Goal: Information Seeking & Learning: Learn about a topic

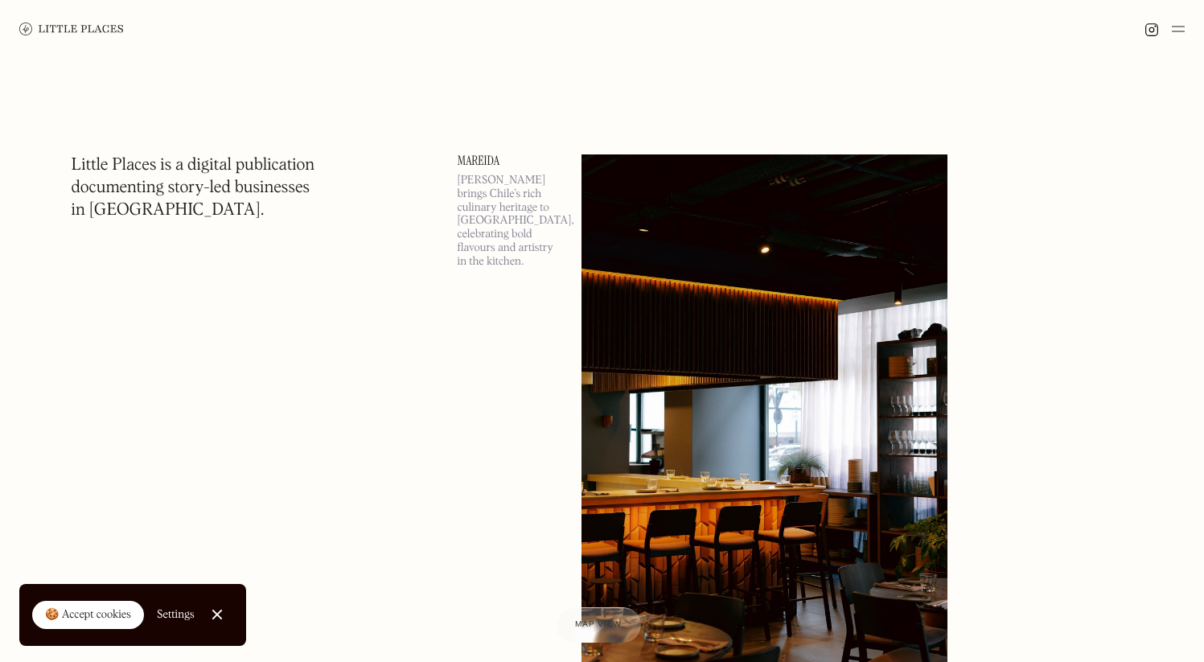
click at [1167, 32] on div at bounding box center [1164, 28] width 40 height 19
click at [1172, 31] on img at bounding box center [1178, 28] width 13 height 19
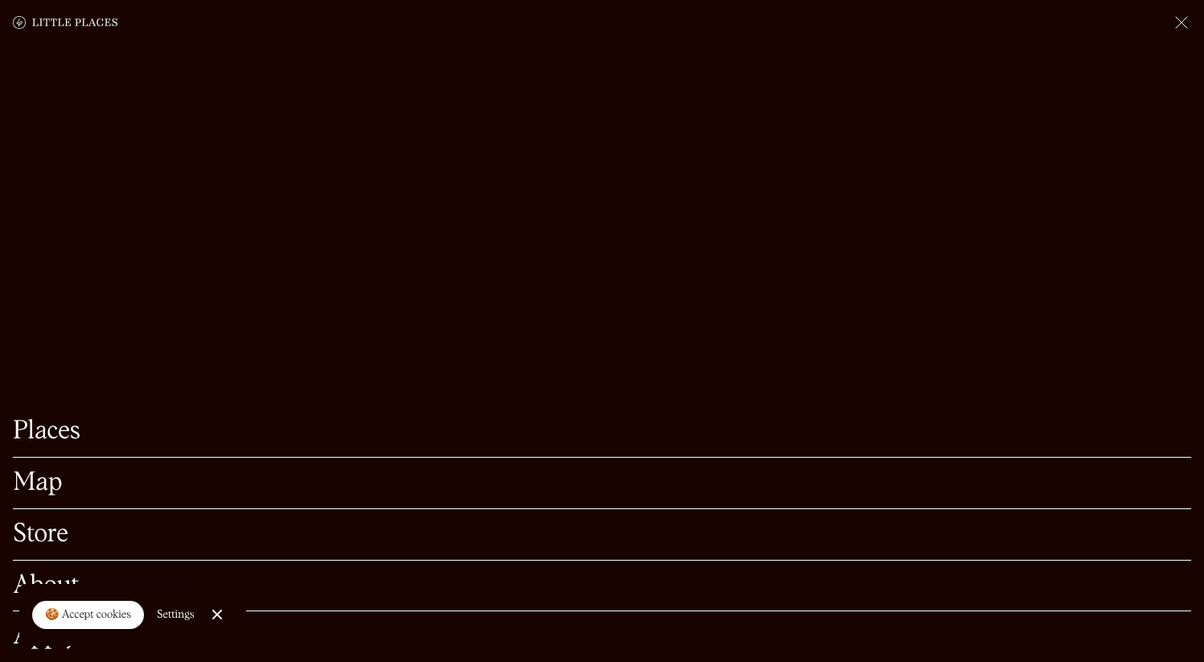
click at [49, 470] on link "Map" at bounding box center [602, 482] width 1178 height 25
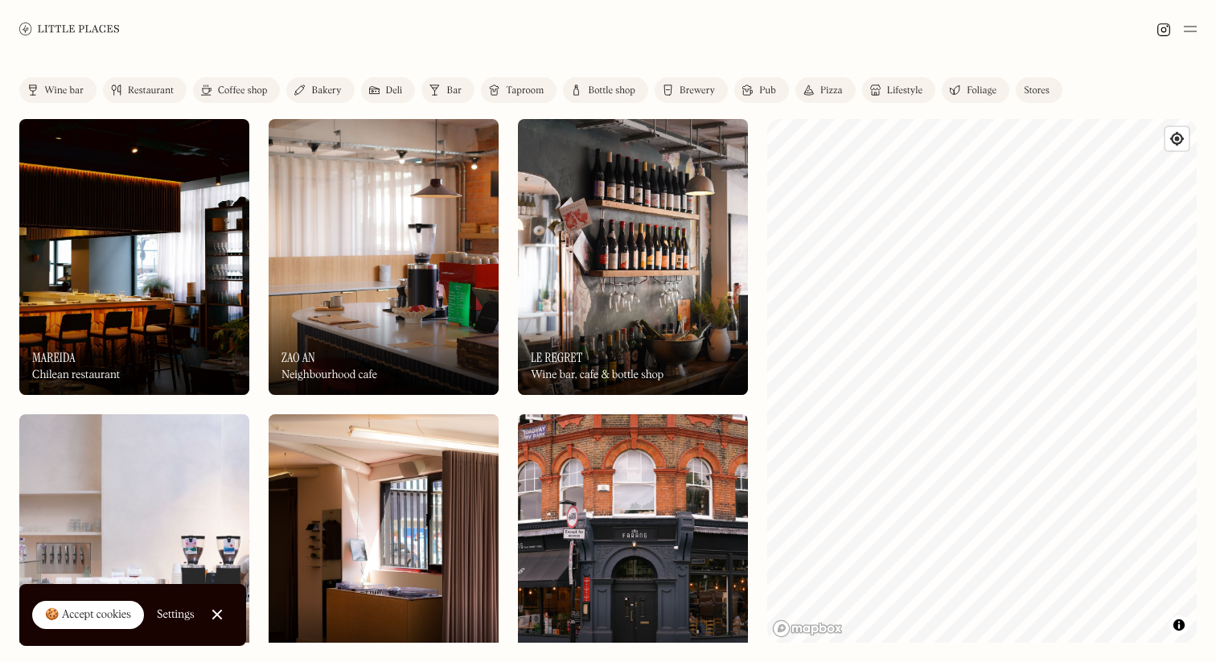
click at [272, 88] on link "Coffee shop" at bounding box center [236, 90] width 87 height 26
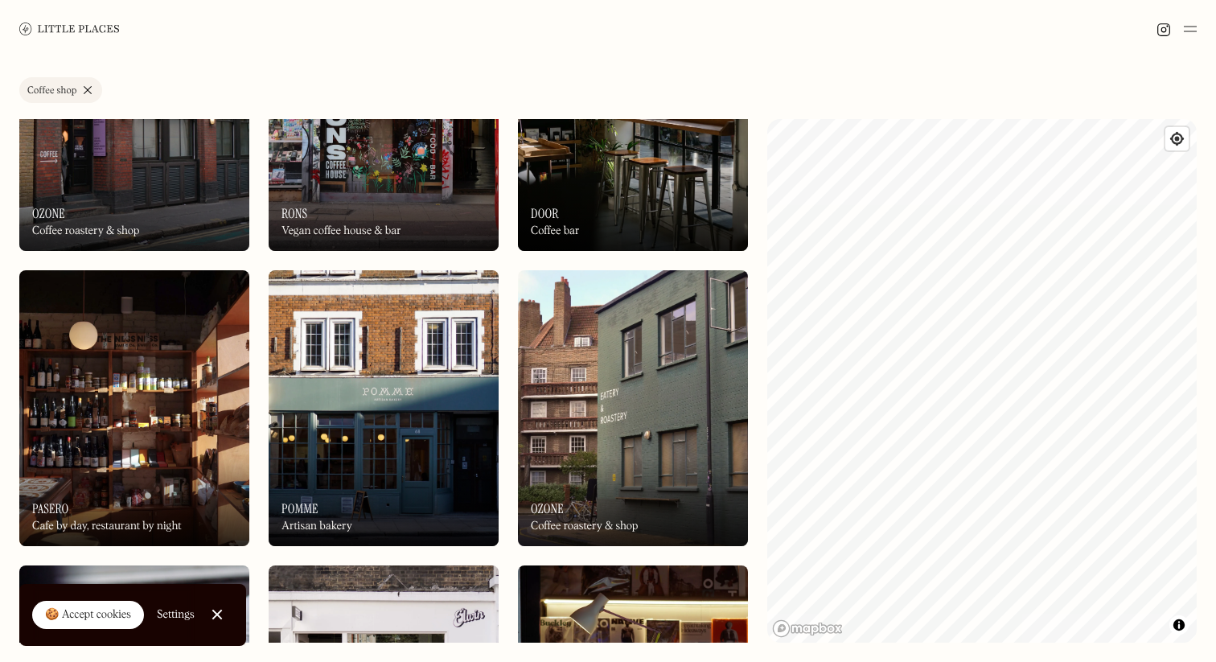
scroll to position [1479, 0]
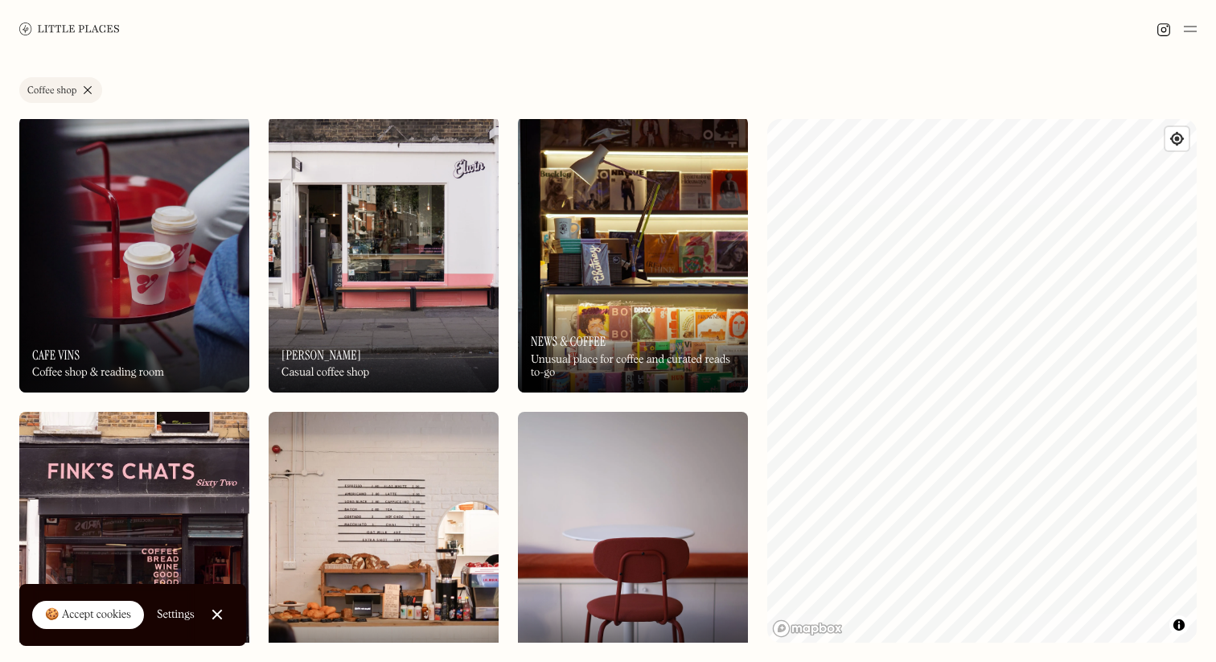
click at [652, 318] on div "On Our Radar News & Coffee Unusual place for coffee and curated reads to-go" at bounding box center [633, 348] width 230 height 88
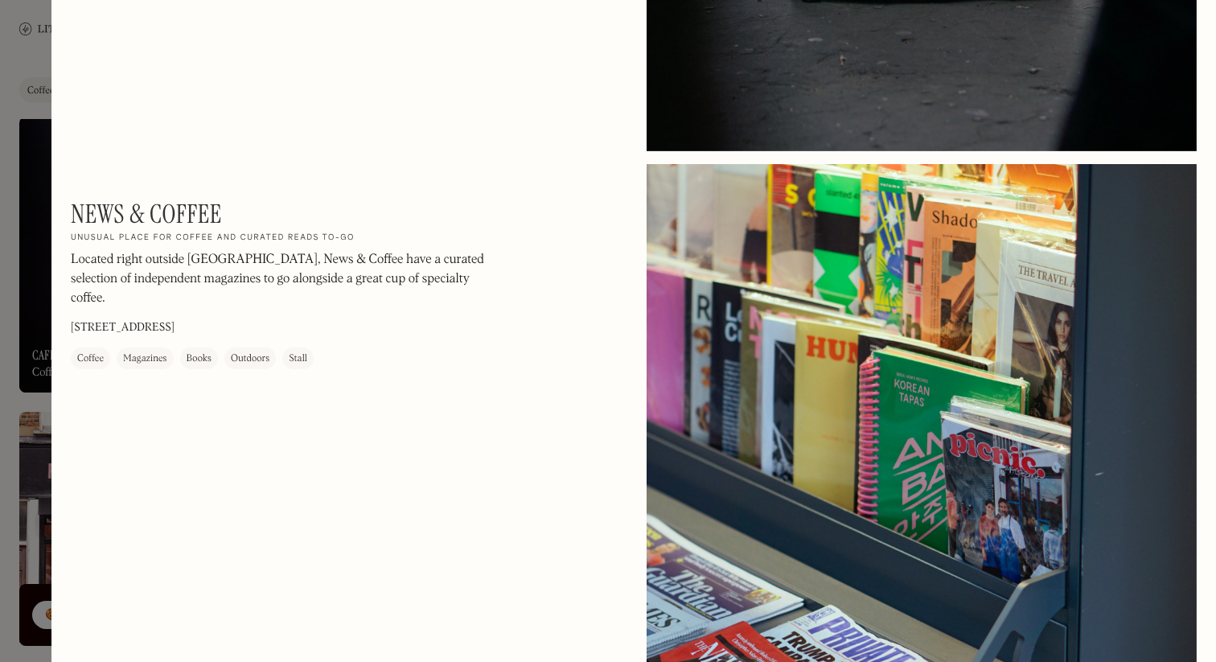
scroll to position [3283, 0]
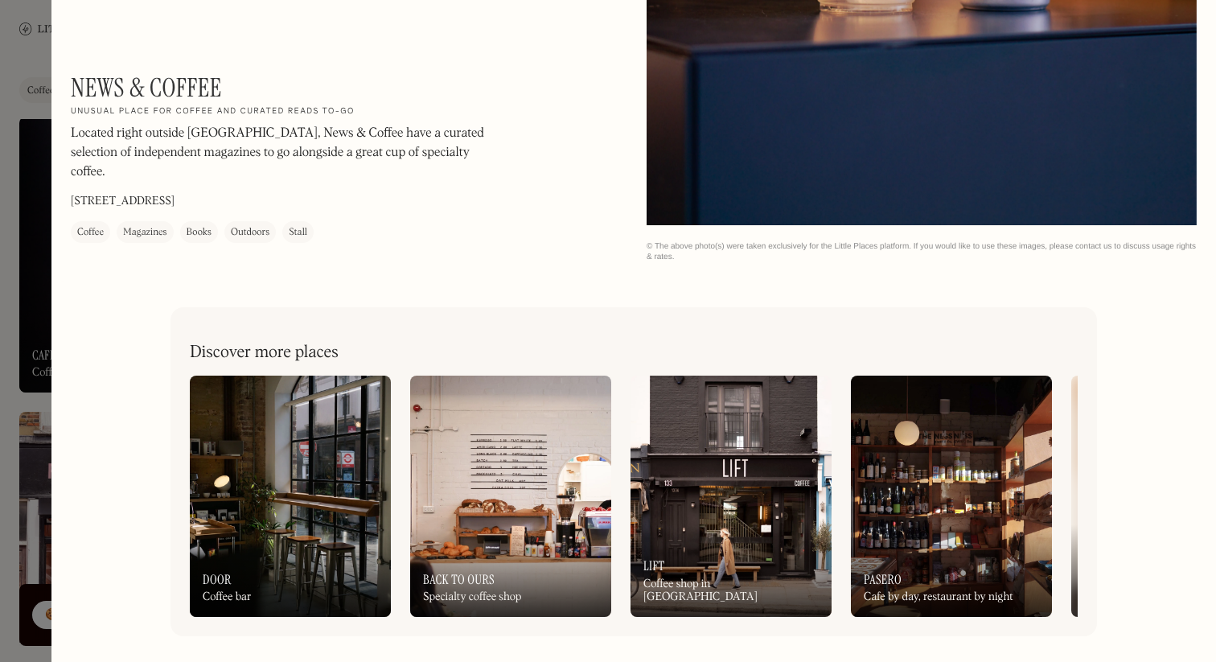
click at [39, 191] on div at bounding box center [608, 331] width 1216 height 662
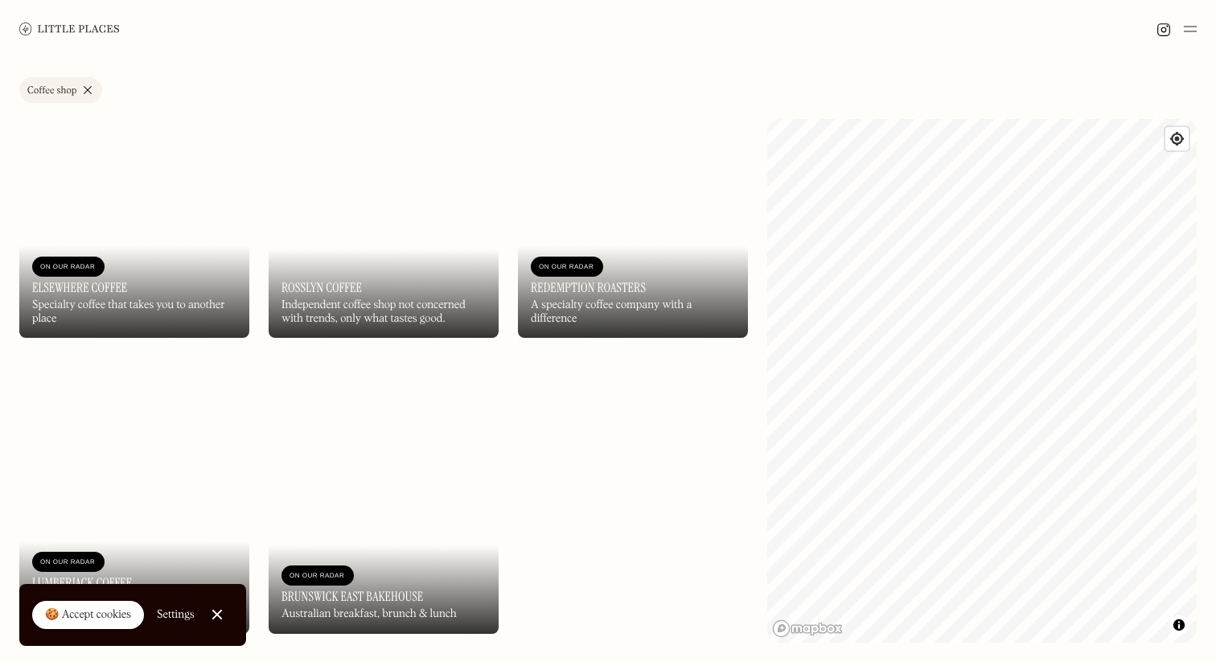
scroll to position [5080, 0]
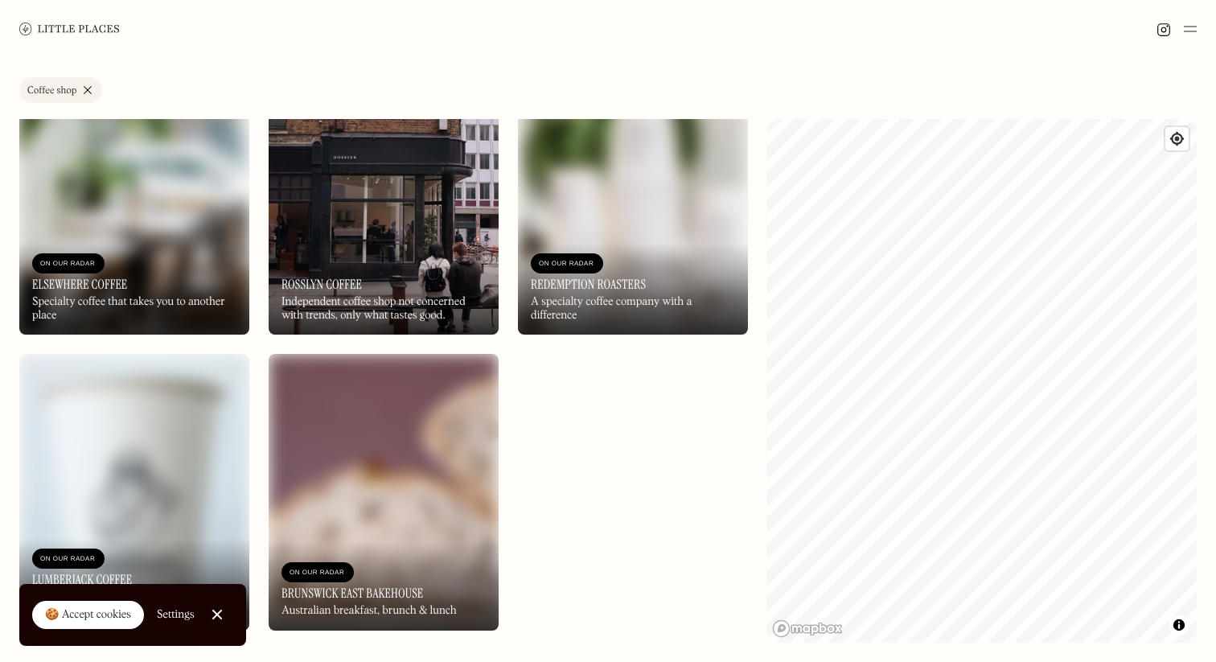
click at [377, 236] on img at bounding box center [384, 197] width 230 height 276
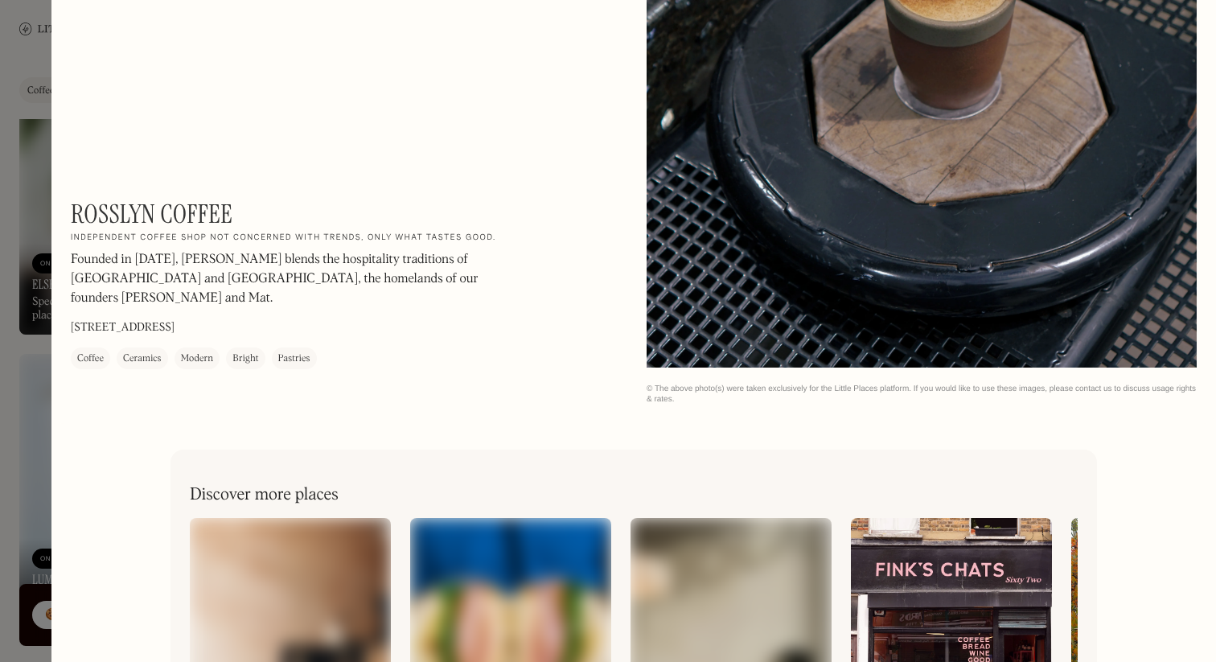
scroll to position [1043, 0]
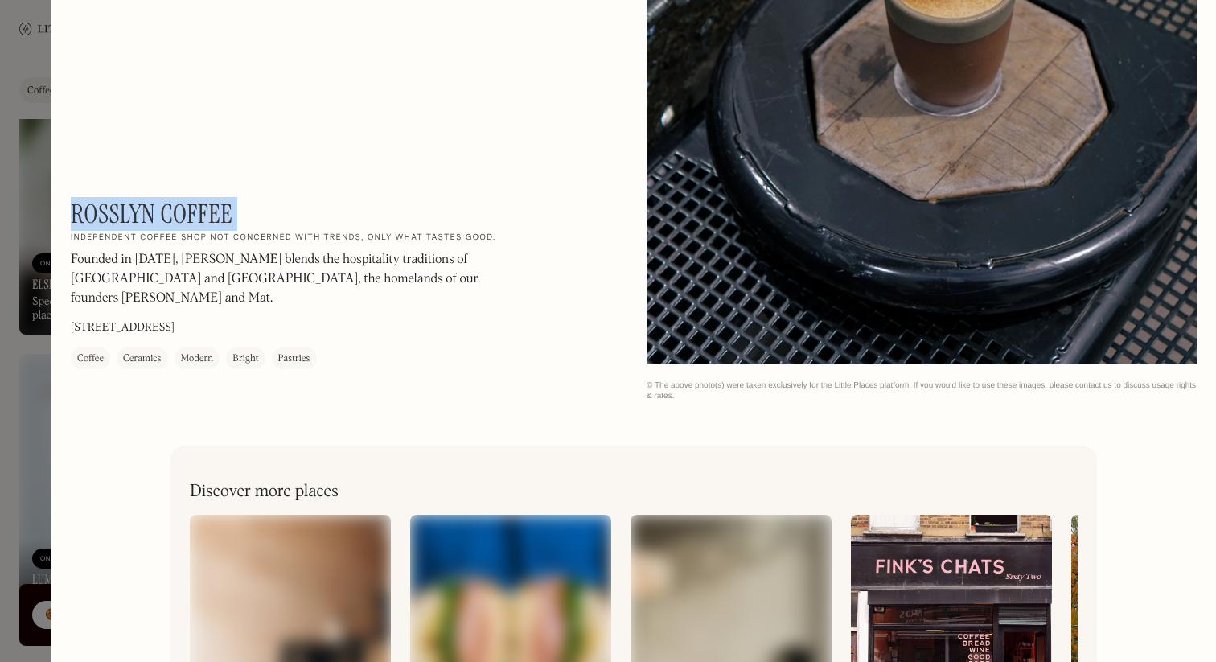
drag, startPoint x: 163, startPoint y: 217, endPoint x: 74, endPoint y: 207, distance: 89.9
click at [74, 207] on div "Rosslyn Coffee On Our Radar Independent coffee shop not concerned with trends, …" at bounding box center [288, 284] width 434 height 170
copy div "Rosslyn Coffee On Our Radar"
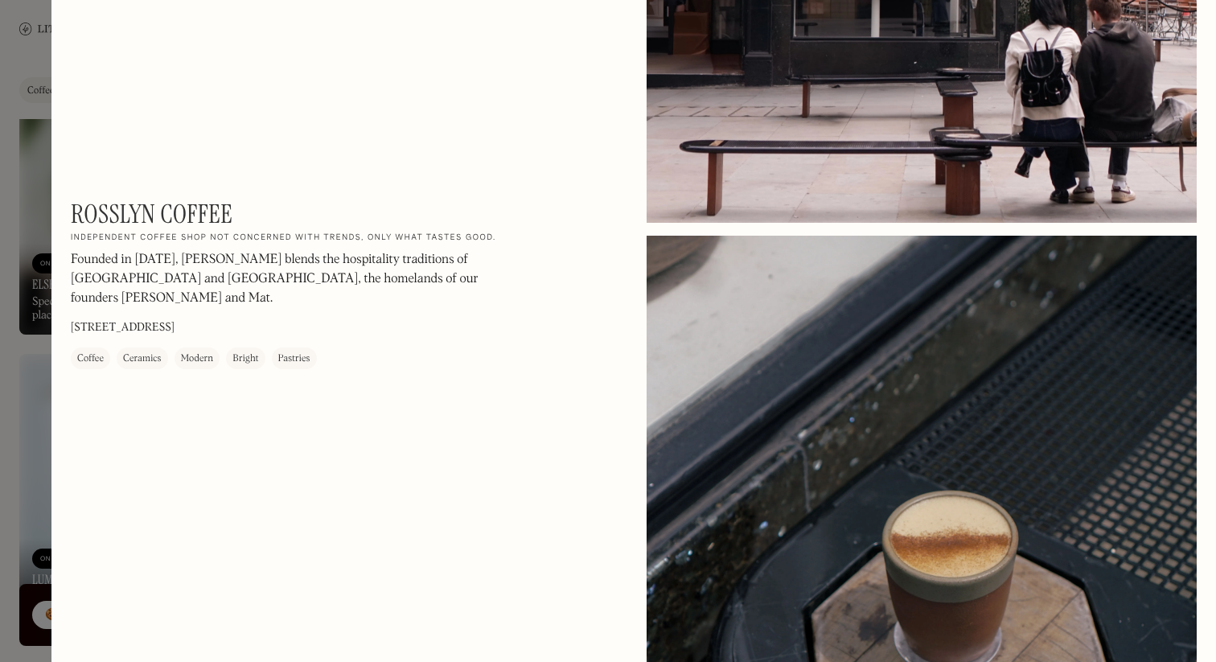
scroll to position [507, 0]
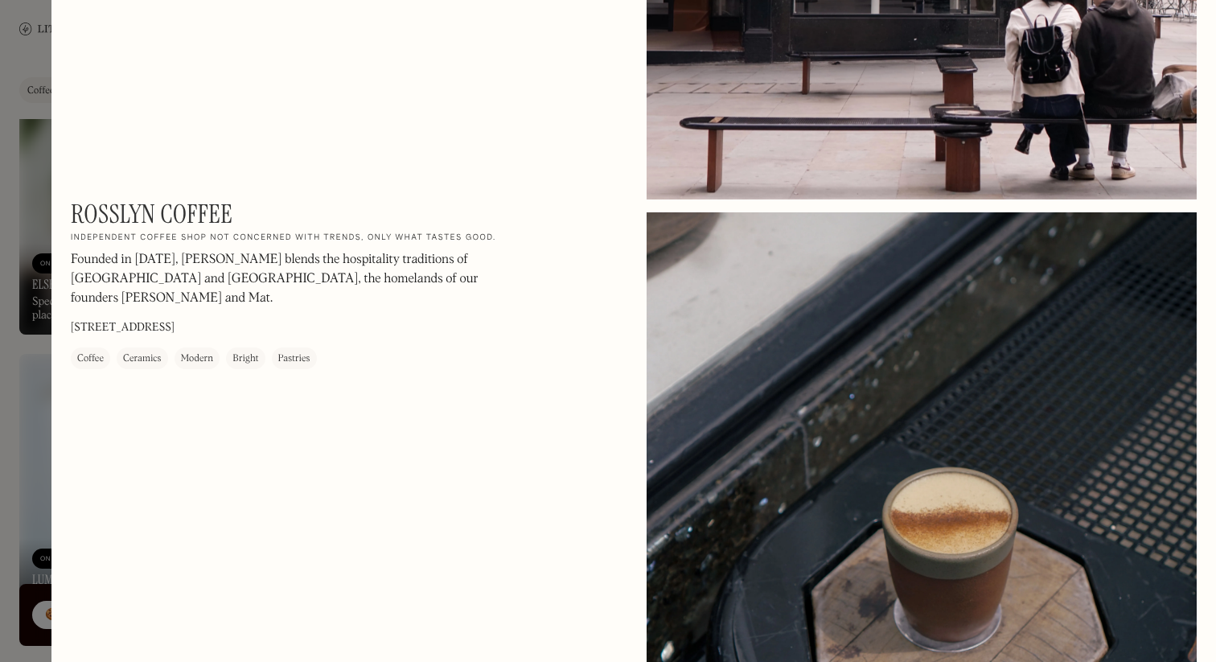
click at [17, 458] on div at bounding box center [608, 331] width 1216 height 662
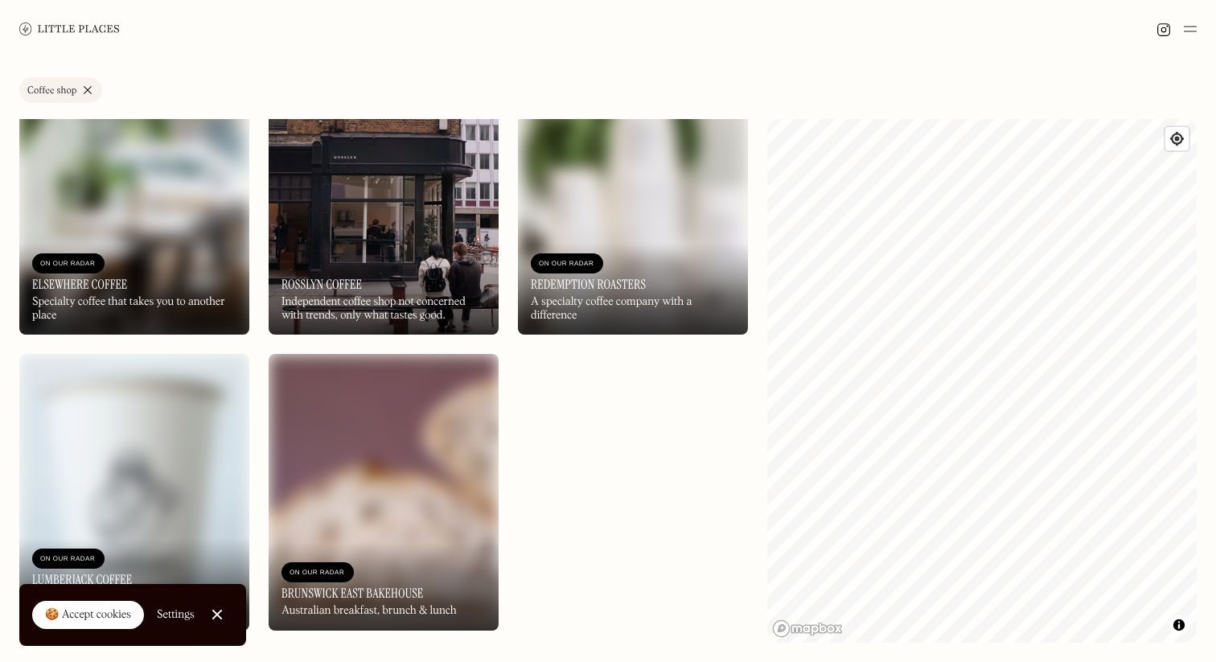
click at [88, 81] on link "Coffee shop" at bounding box center [60, 90] width 83 height 26
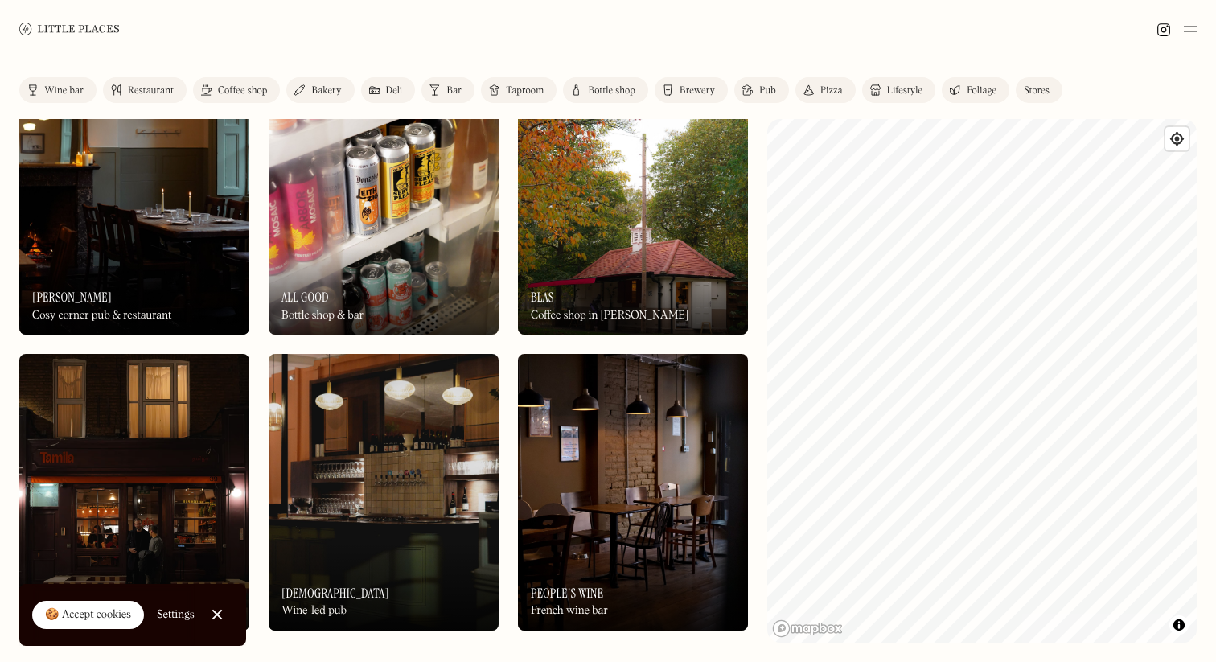
click at [905, 93] on div "Lifestyle" at bounding box center [904, 91] width 35 height 10
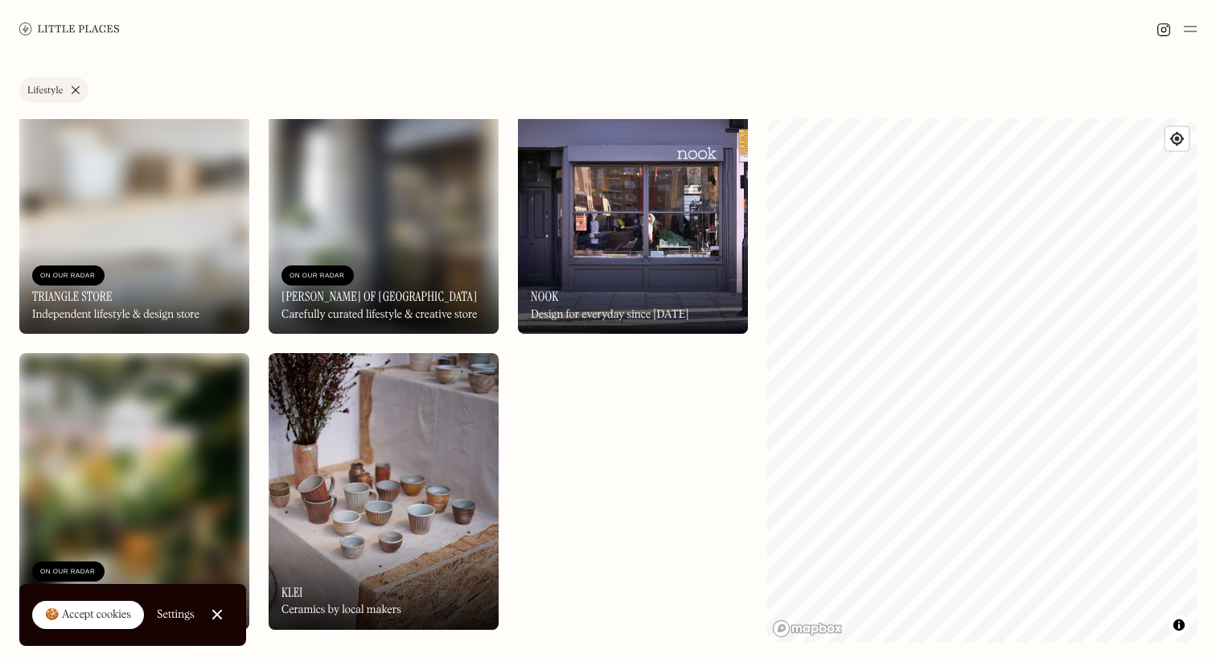
scroll to position [355, 0]
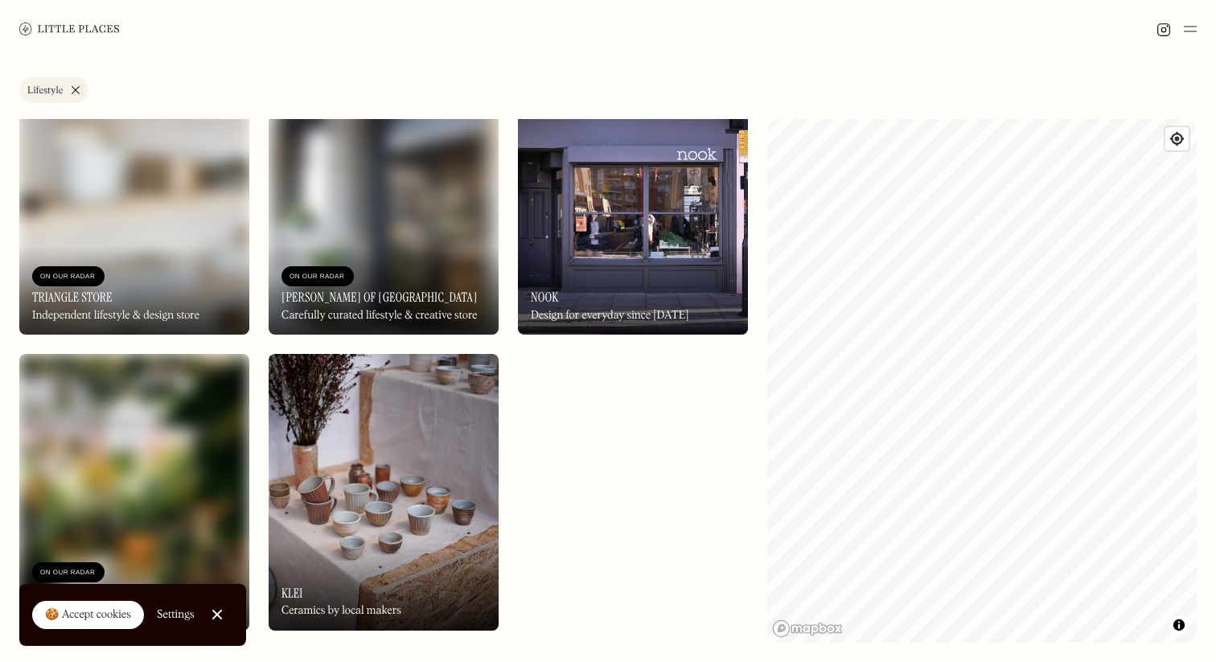
click at [300, 593] on h3 "Klei" at bounding box center [291, 592] width 21 height 15
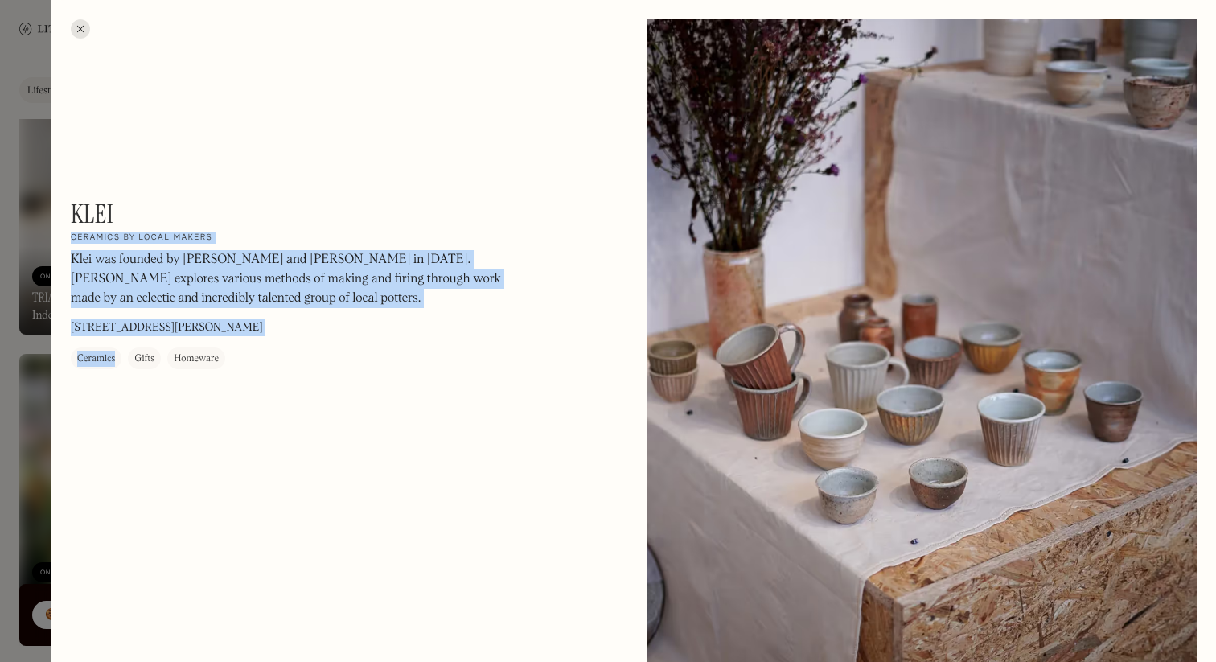
drag, startPoint x: 116, startPoint y: 214, endPoint x: 58, endPoint y: 207, distance: 58.3
click at [171, 206] on div "Klei On Our Radar Ceramics by local makers Klei was founded by [PERSON_NAME] an…" at bounding box center [288, 284] width 434 height 170
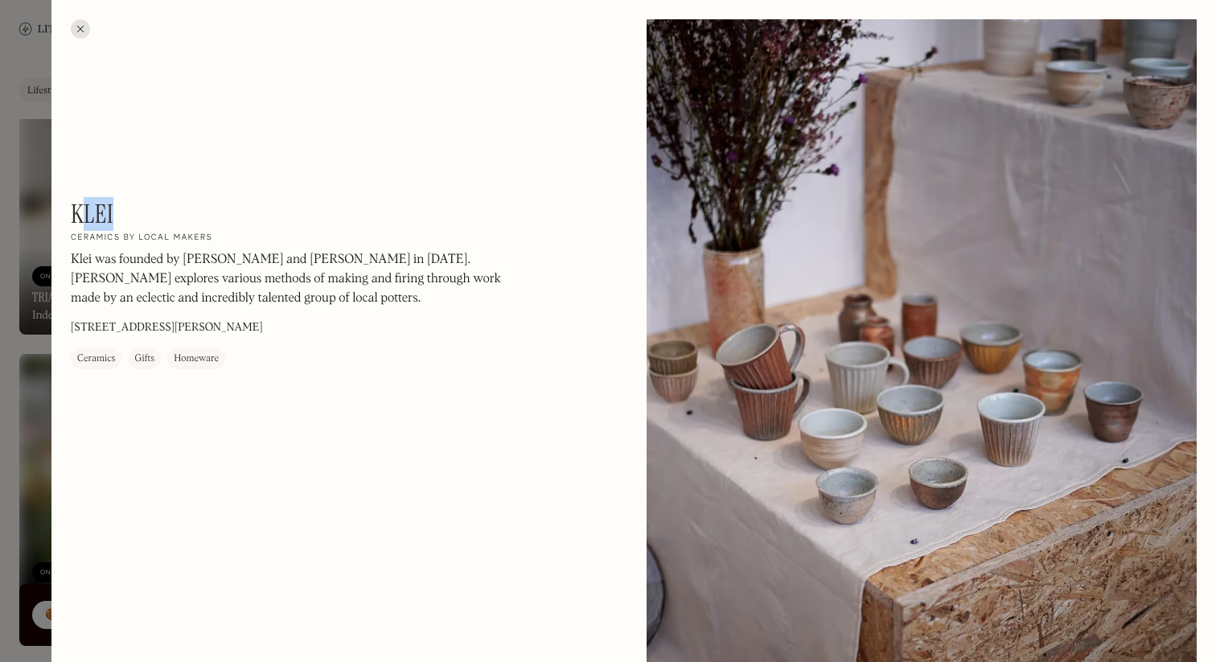
drag, startPoint x: 111, startPoint y: 216, endPoint x: 79, endPoint y: 211, distance: 32.4
click at [79, 211] on h1 "Klei" at bounding box center [92, 214] width 43 height 31
click at [150, 211] on div "Klei On Our Radar Ceramics by local makers Klei was founded by [PERSON_NAME] an…" at bounding box center [288, 284] width 434 height 170
click at [80, 27] on div at bounding box center [80, 28] width 19 height 19
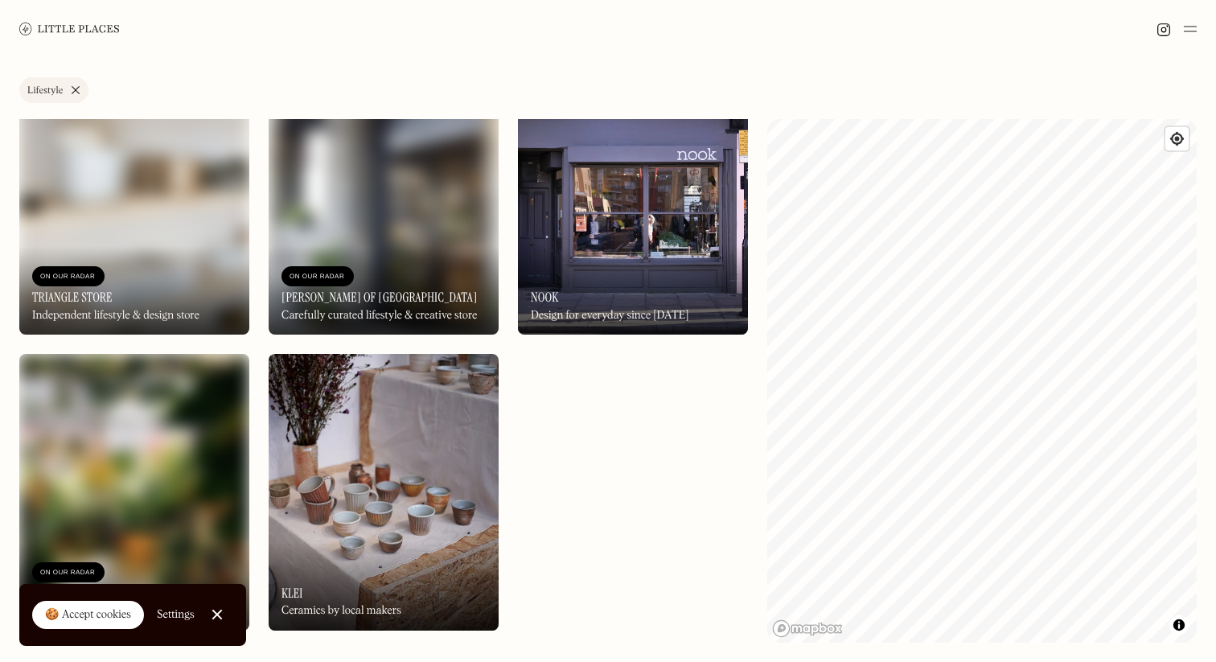
click at [151, 560] on div "On Our Radar The Every Space Independent plant & gift shop" at bounding box center [134, 586] width 230 height 88
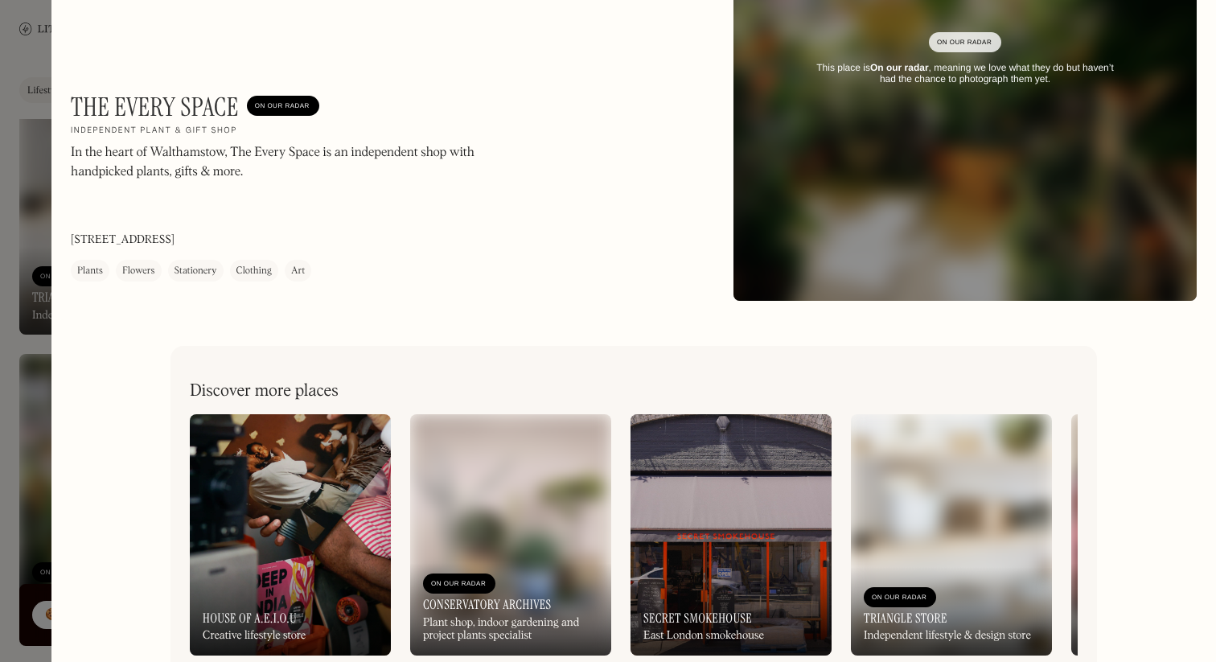
scroll to position [162, 0]
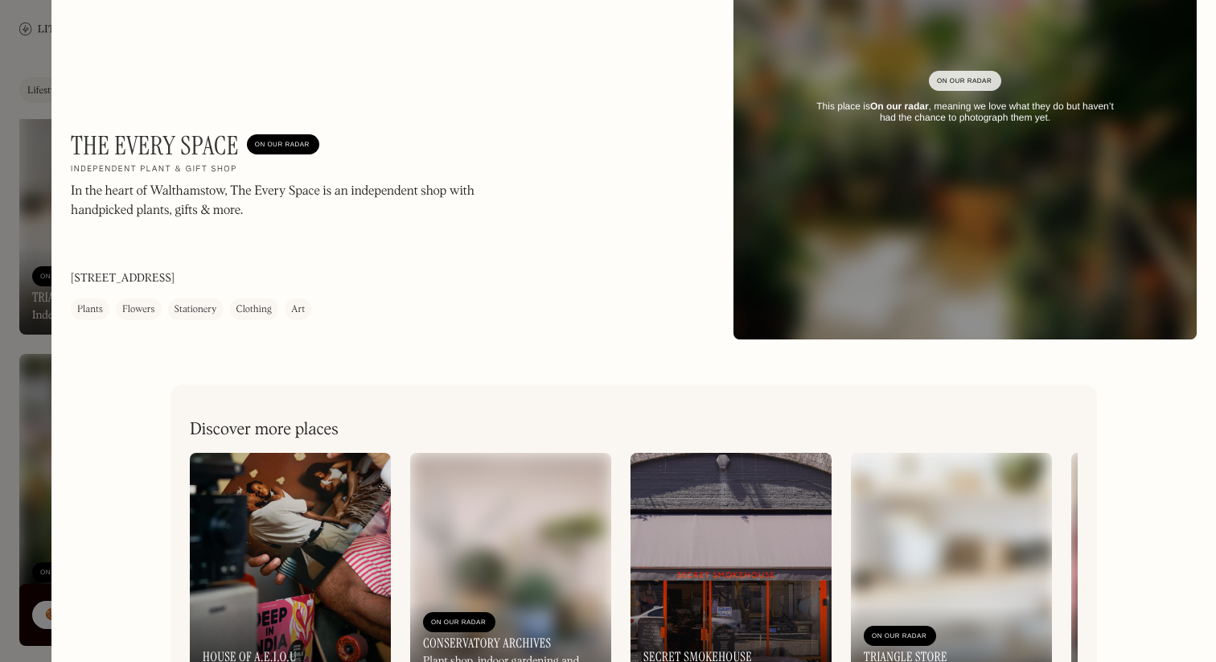
click at [38, 84] on div at bounding box center [608, 331] width 1216 height 662
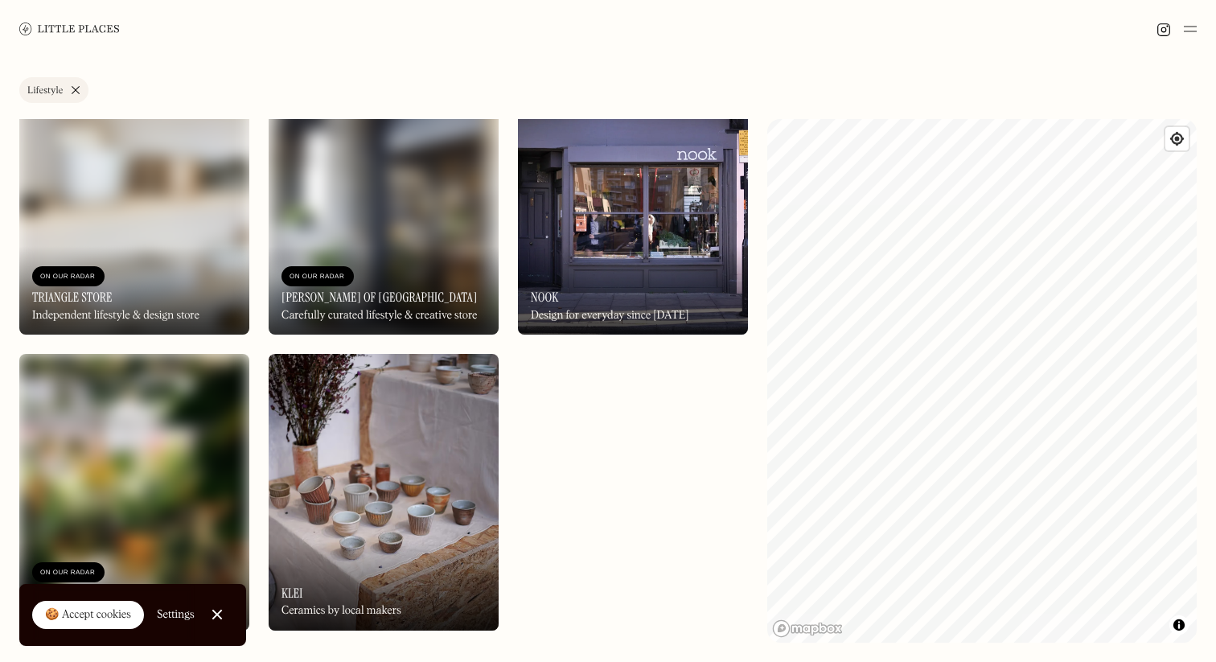
click at [179, 281] on div "On Our Radar Triangle Store Independent lifestyle & design store" at bounding box center [134, 290] width 230 height 88
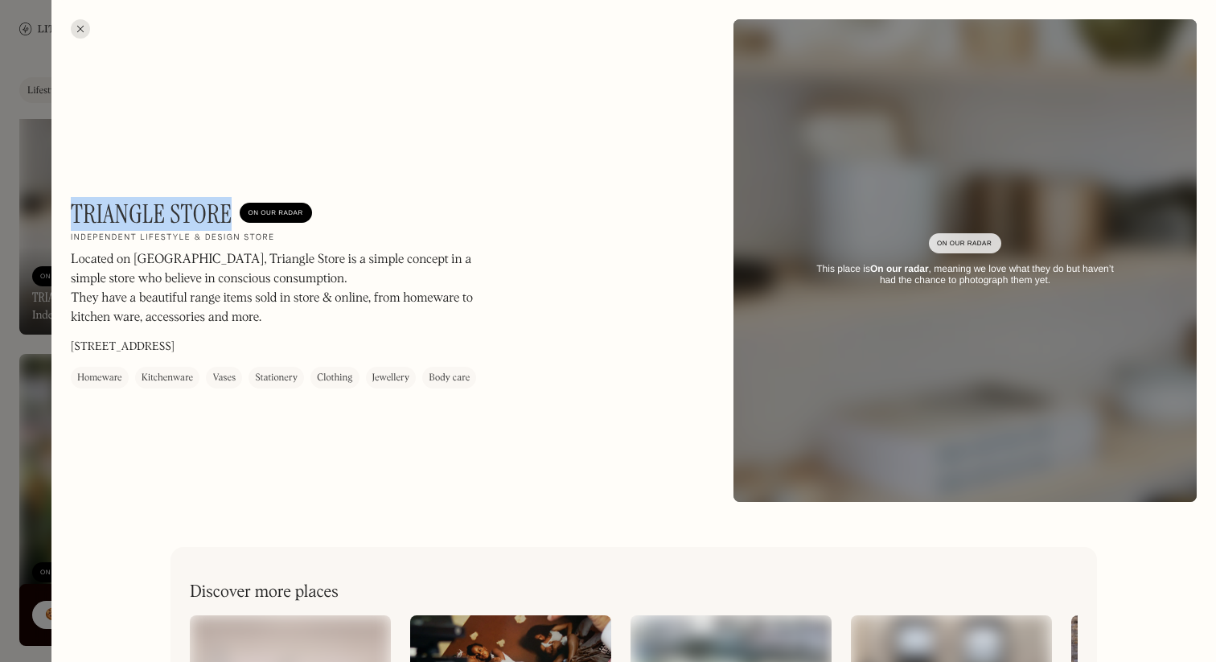
drag, startPoint x: 230, startPoint y: 210, endPoint x: 72, endPoint y: 209, distance: 158.4
click at [72, 209] on h1 "Triangle Store" at bounding box center [151, 214] width 161 height 31
copy h1 "Triangle Store"
click at [490, 247] on div "Triangle Store On Our Radar Independent lifestyle & design store Located on [GE…" at bounding box center [288, 294] width 434 height 190
click at [942, 244] on div "On Our Radar" at bounding box center [965, 244] width 56 height 16
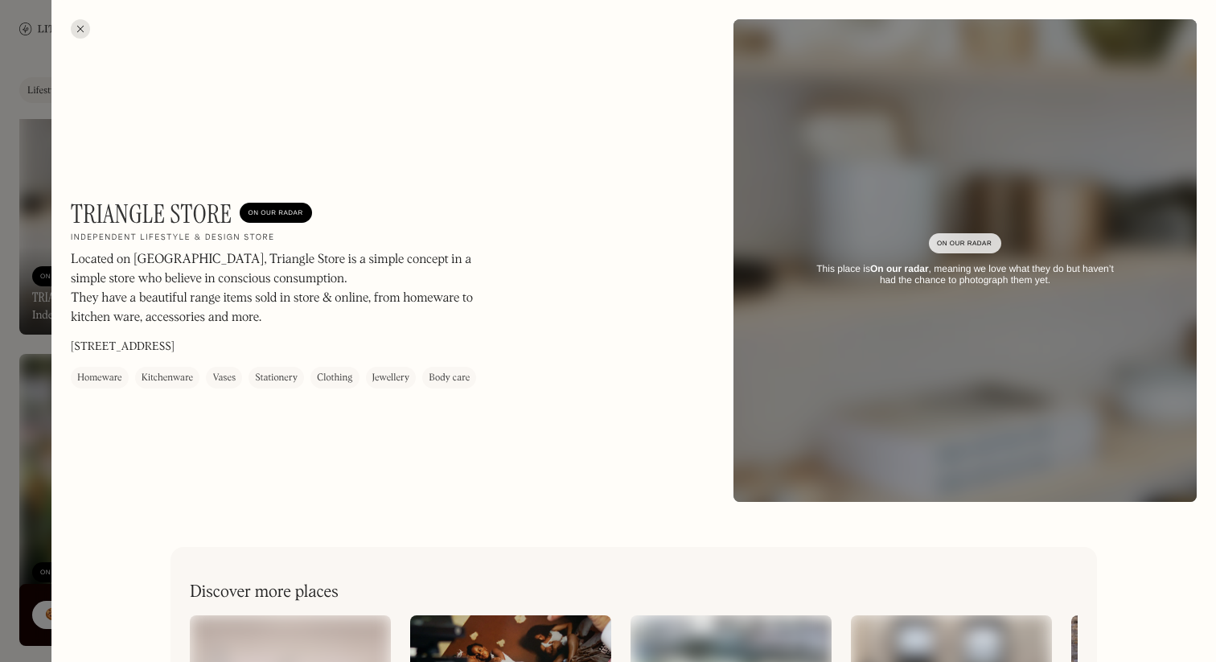
scroll to position [240, 0]
